Goal: Information Seeking & Learning: Learn about a topic

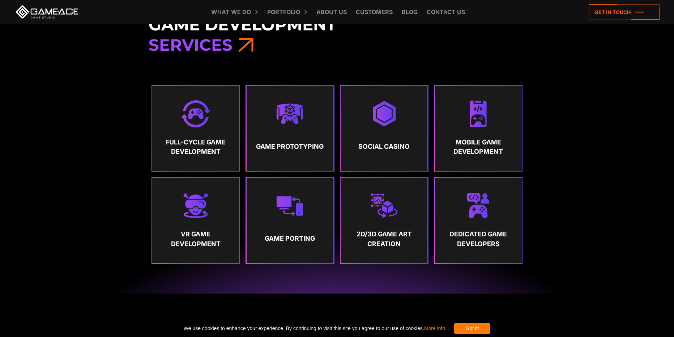
scroll to position [386, 0]
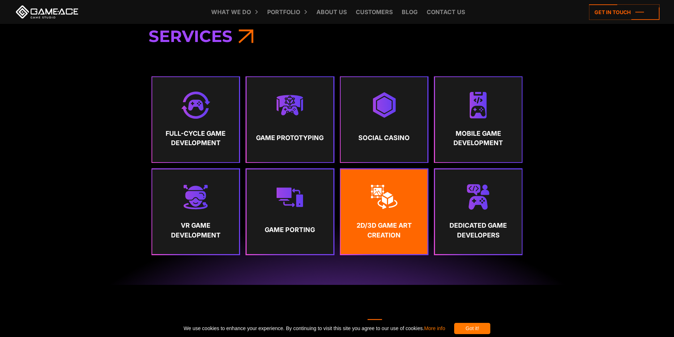
click at [391, 222] on strong "2D/3D Game Art Creation" at bounding box center [383, 230] width 73 height 19
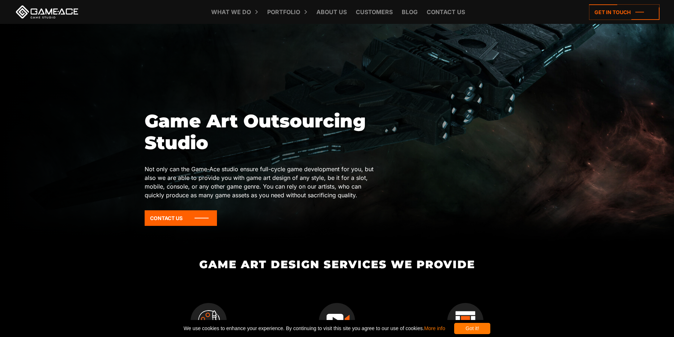
scroll to position [48, 0]
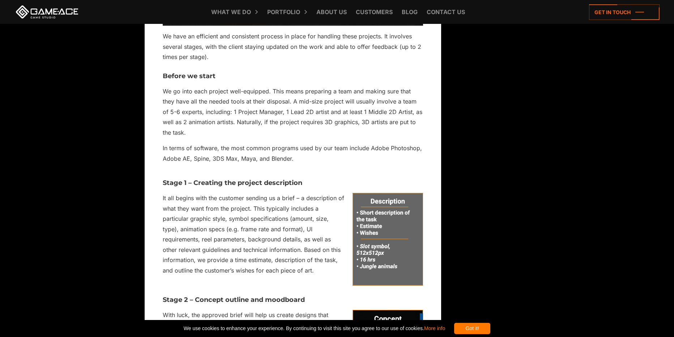
scroll to position [2964, 0]
